Goal: Obtain resource: Download file/media

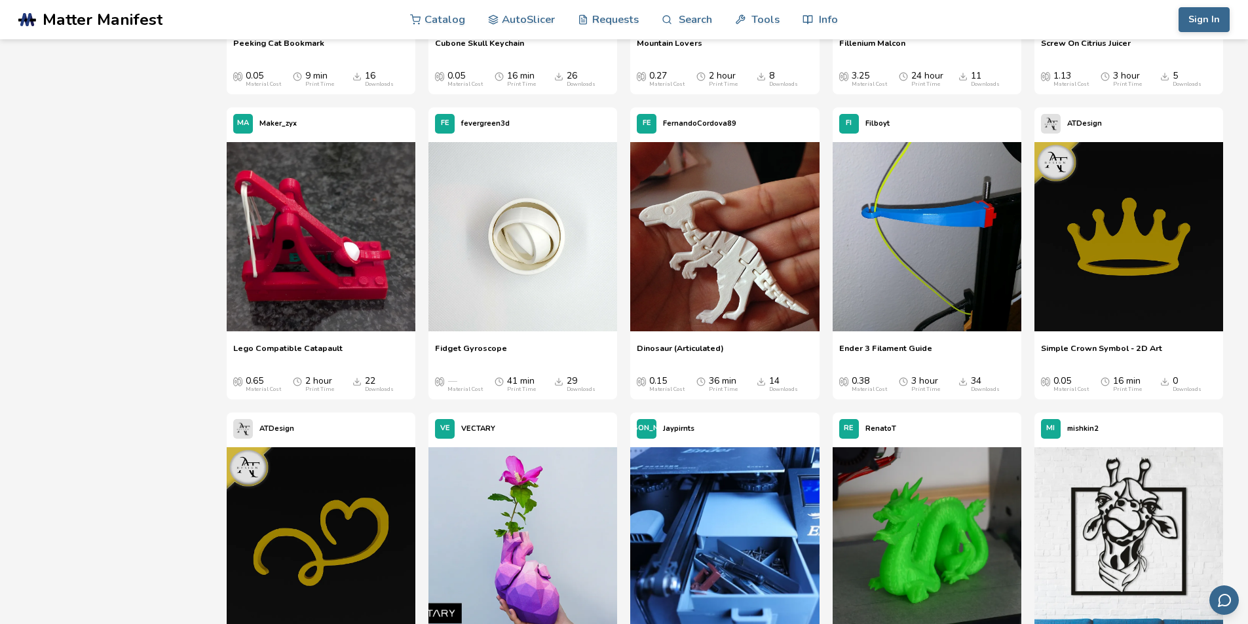
scroll to position [5675, 0]
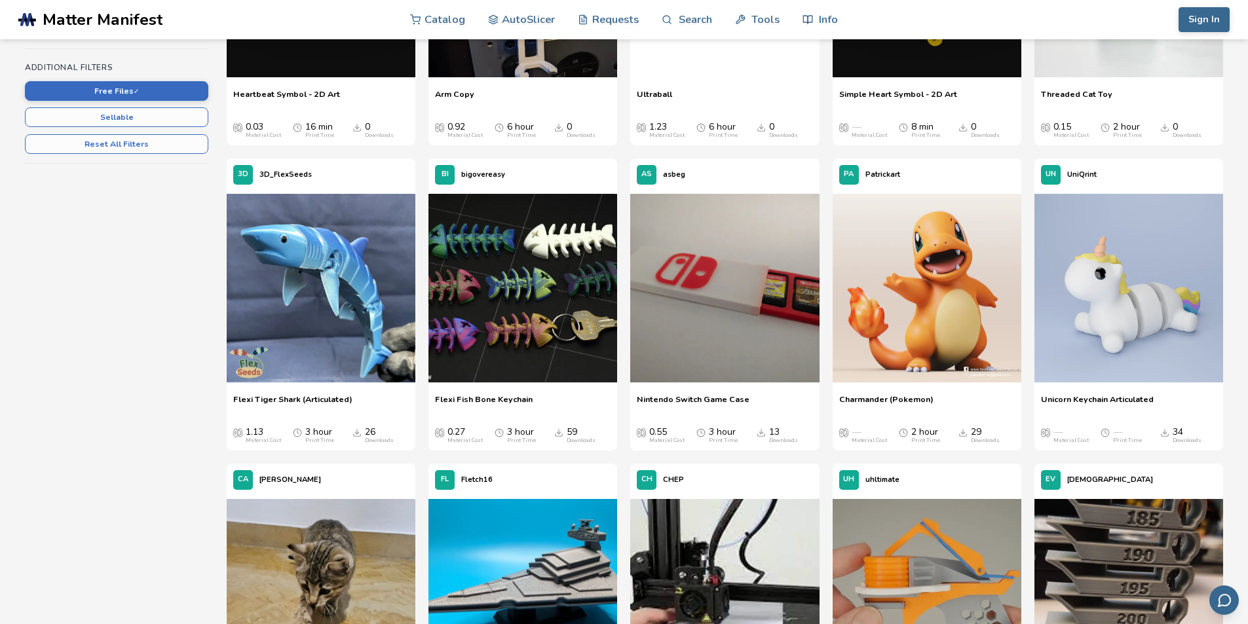
scroll to position [0, 0]
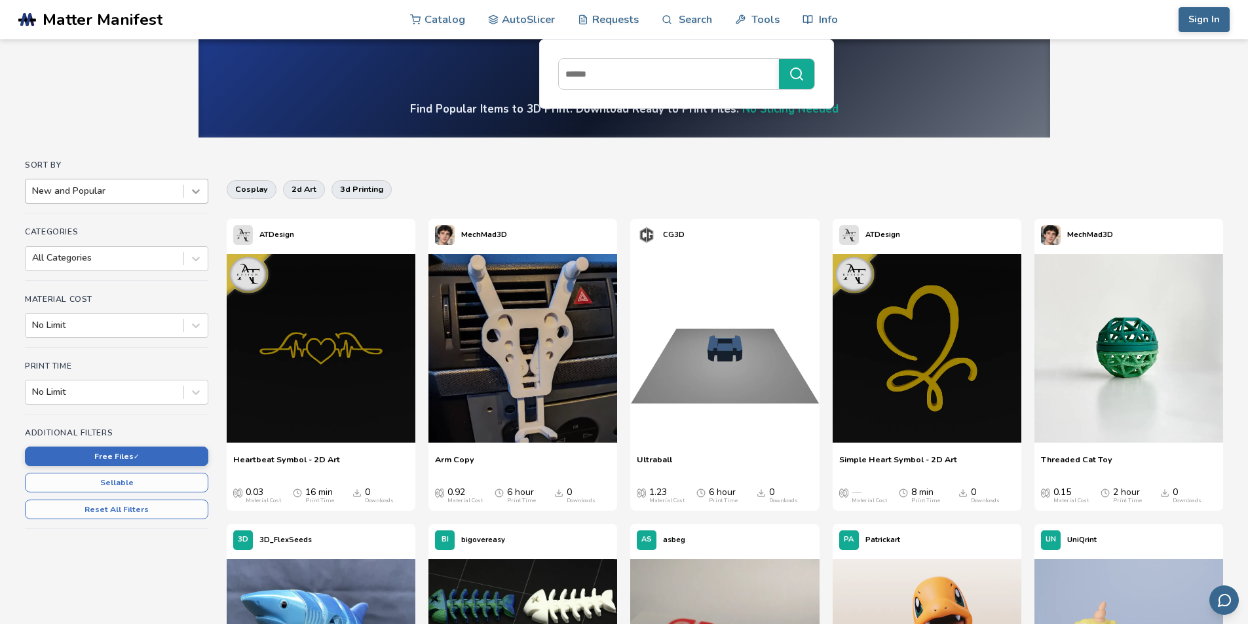
click at [189, 192] on div at bounding box center [196, 191] width 24 height 24
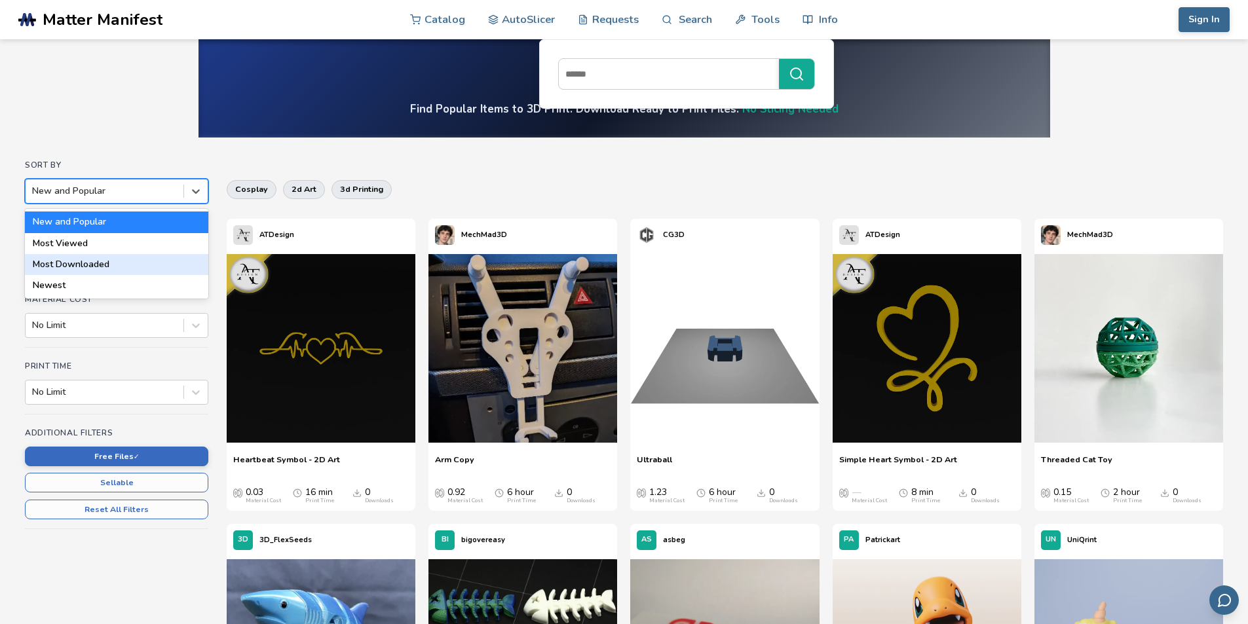
click at [58, 260] on div "Most Downloaded" at bounding box center [116, 264] width 183 height 21
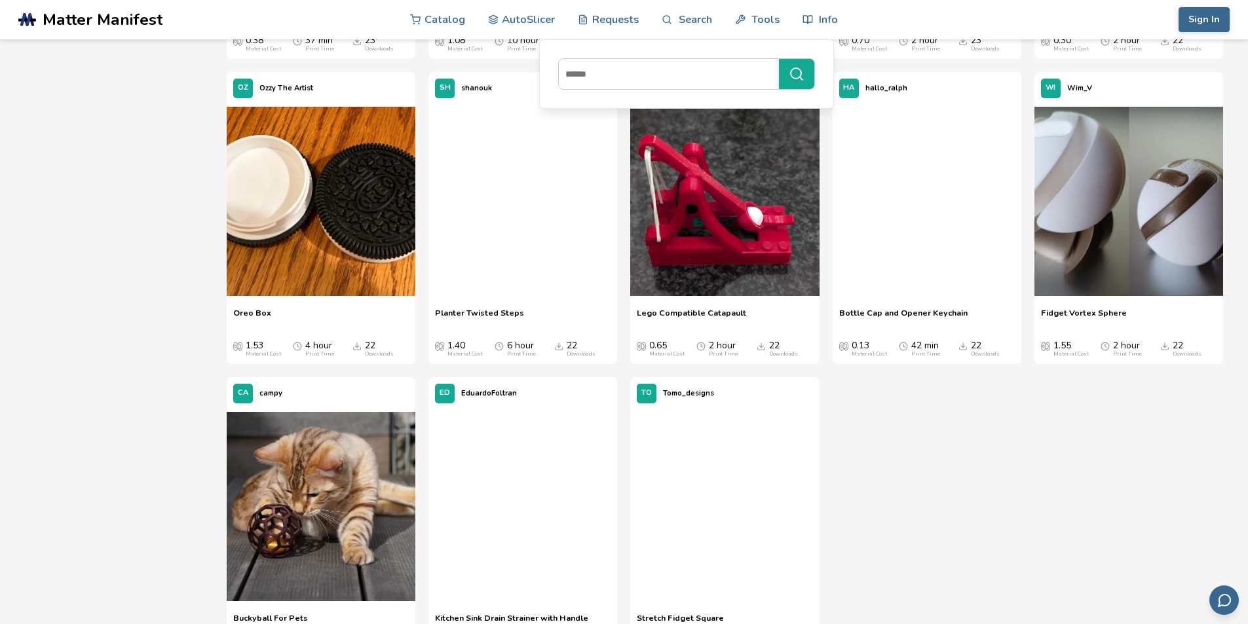
scroll to position [4891, 0]
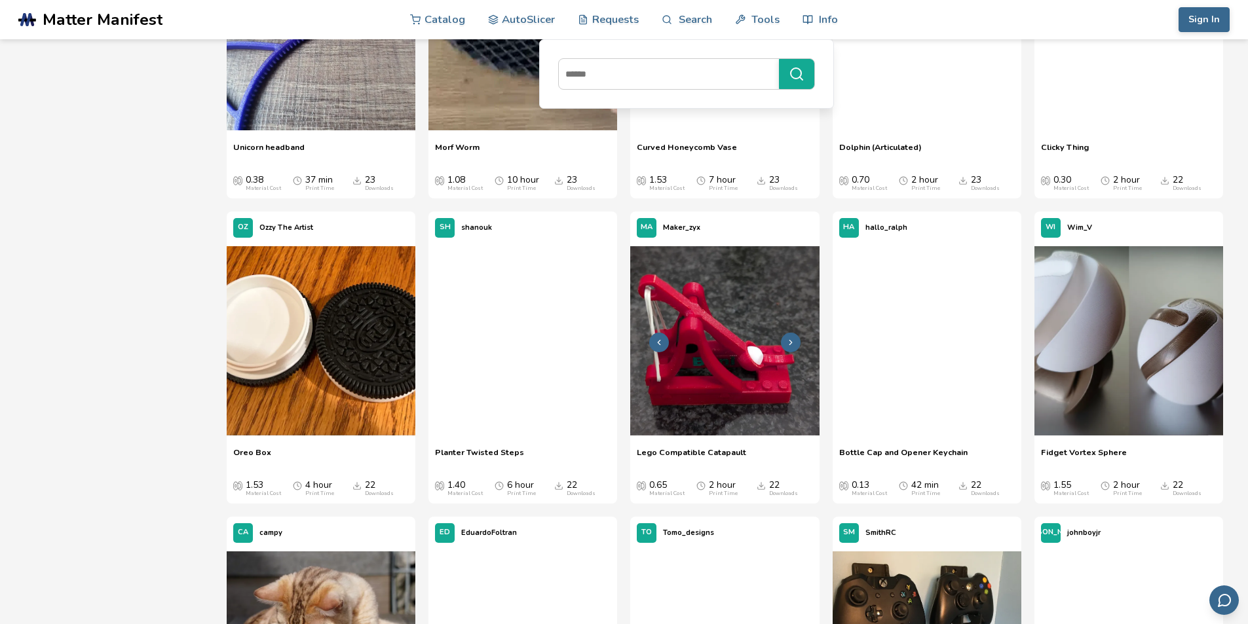
click at [758, 337] on img at bounding box center [724, 340] width 189 height 189
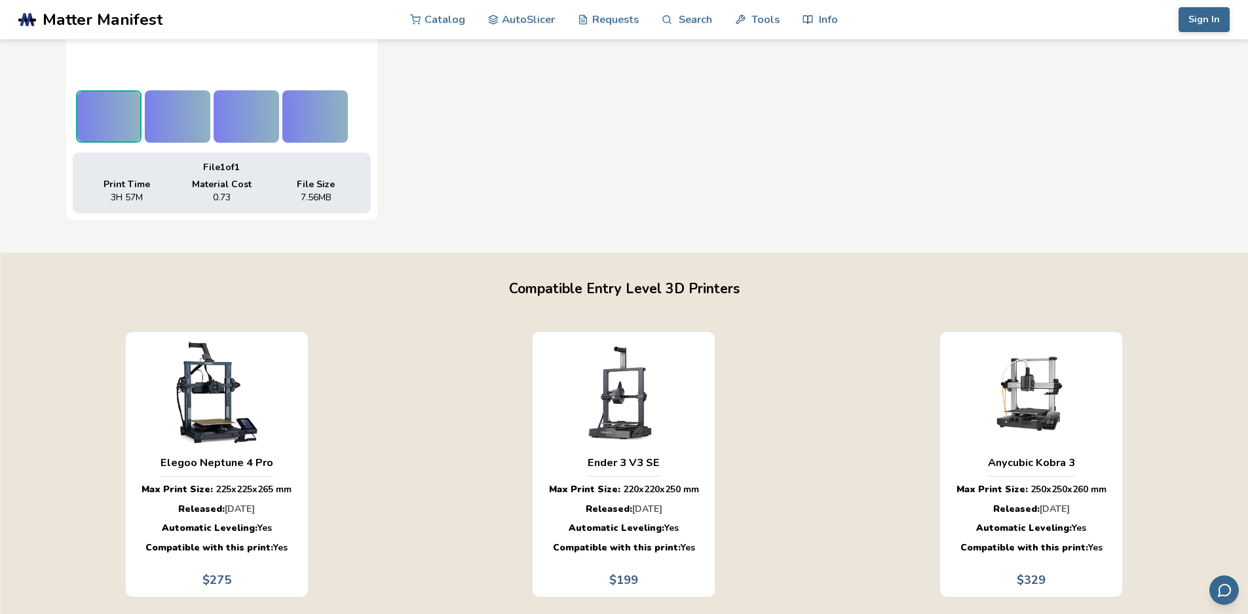
scroll to position [699, 0]
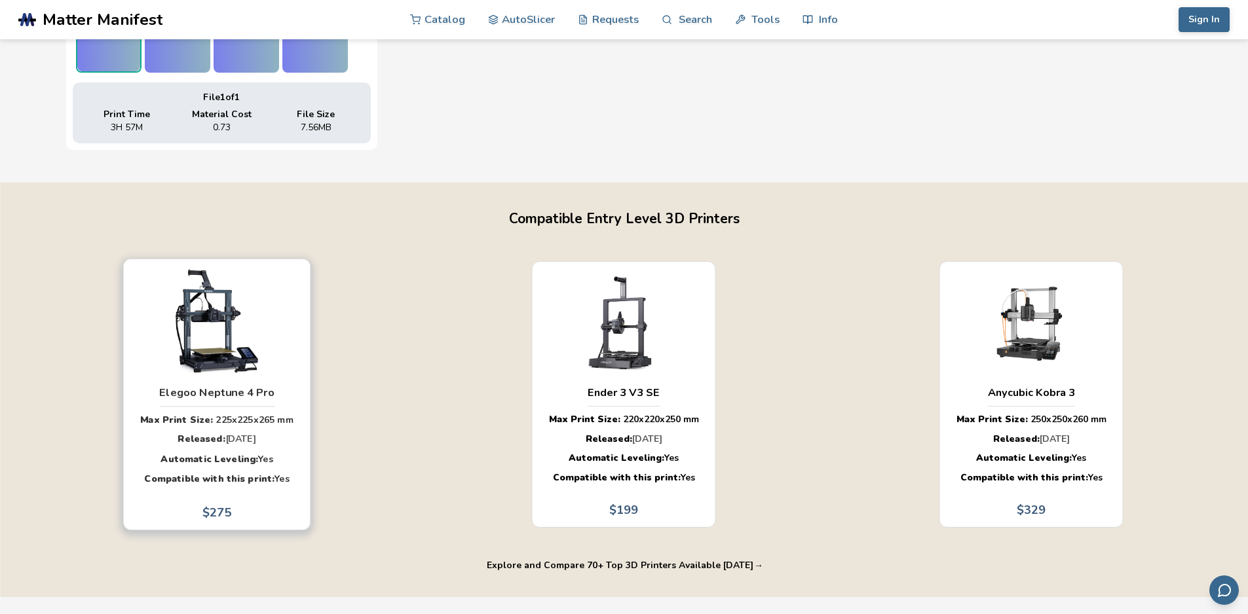
click at [189, 383] on div "Elegoo Neptune 4 Pro" at bounding box center [216, 393] width 115 height 27
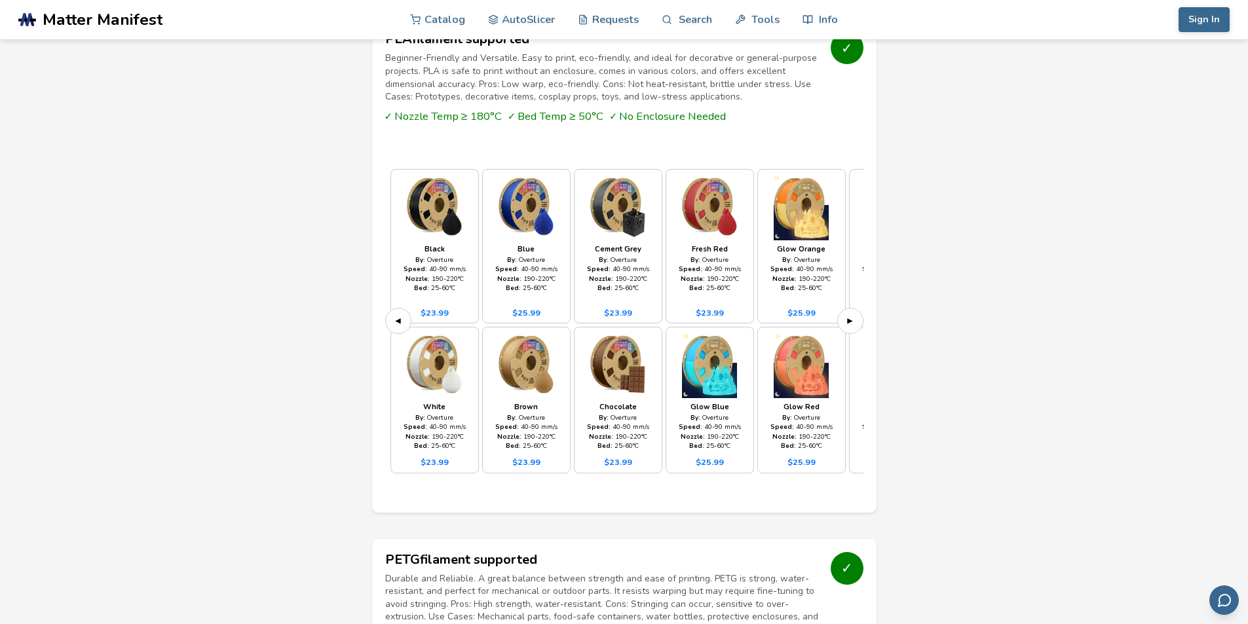
scroll to position [1118, 0]
